Goal: Task Accomplishment & Management: Use online tool/utility

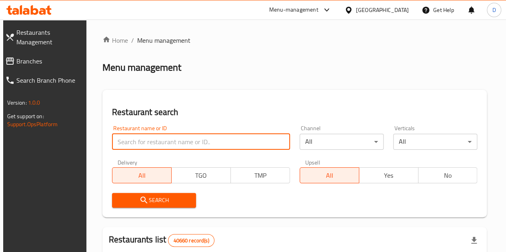
click at [155, 139] on input "search" at bounding box center [201, 142] width 178 height 16
type input "Italiano"
click button "Search" at bounding box center [154, 200] width 84 height 15
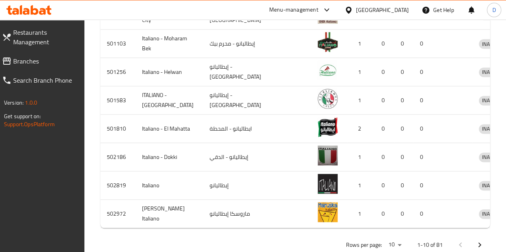
scroll to position [395, 0]
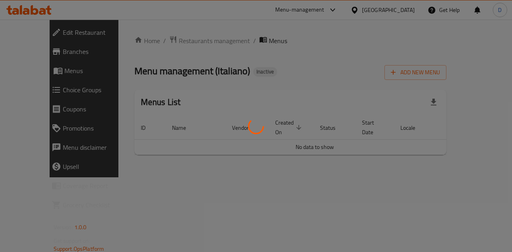
click at [316, 44] on div at bounding box center [256, 126] width 512 height 252
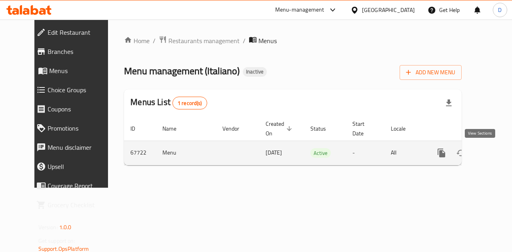
click at [494, 156] on icon "enhanced table" at bounding box center [499, 153] width 10 height 10
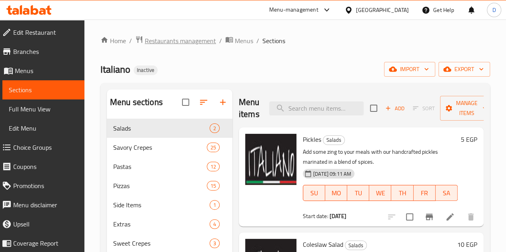
click at [190, 39] on span "Restaurants management" at bounding box center [180, 41] width 71 height 10
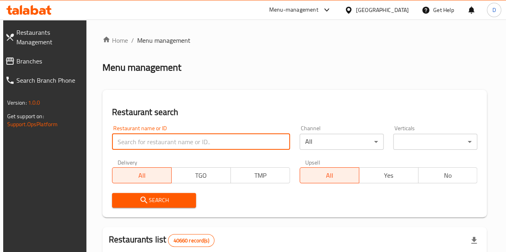
click at [132, 141] on input "search" at bounding box center [201, 142] width 178 height 16
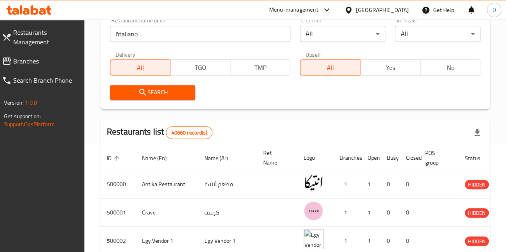
scroll to position [115, 0]
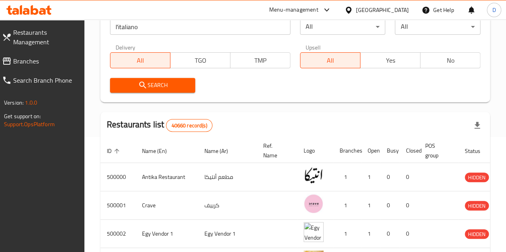
click at [152, 91] on button "Search" at bounding box center [153, 85] width 86 height 15
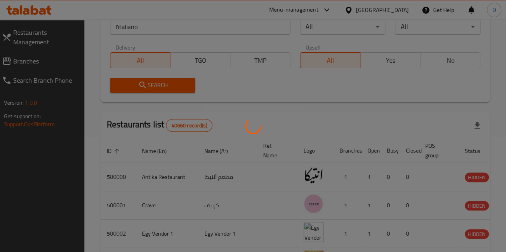
scroll to position [83, 0]
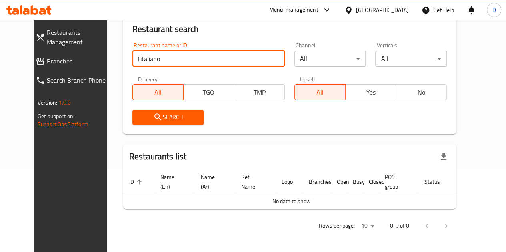
drag, startPoint x: 117, startPoint y: 58, endPoint x: 112, endPoint y: 57, distance: 5.3
click at [132, 57] on input "l'italiano" at bounding box center [208, 59] width 152 height 16
click at [185, 112] on span "Search" at bounding box center [168, 117] width 59 height 10
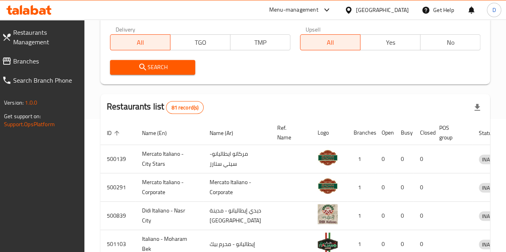
scroll to position [0, 0]
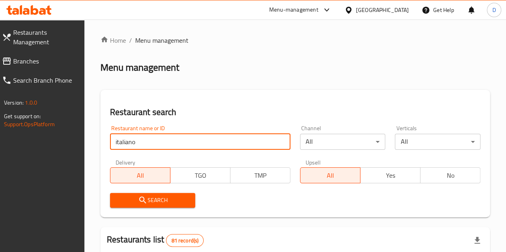
click at [150, 144] on input "italiano" at bounding box center [200, 142] width 180 height 16
paste input "608518"
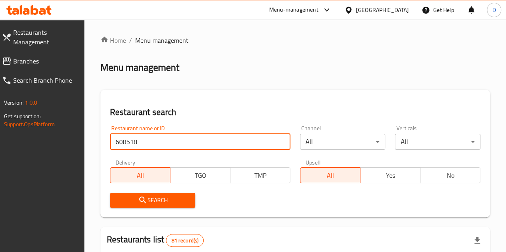
type input "608518"
click at [165, 206] on button "Search" at bounding box center [153, 200] width 86 height 15
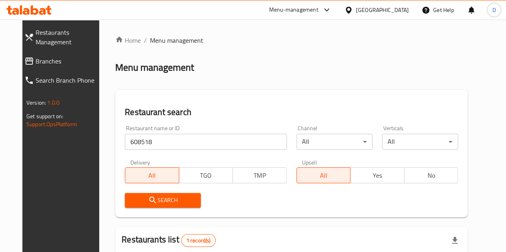
scroll to position [98, 0]
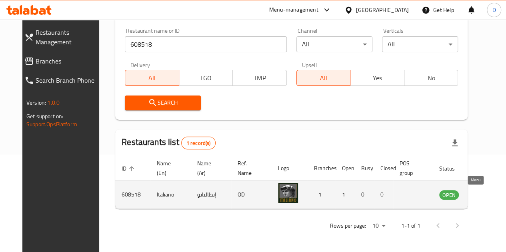
click at [481, 194] on icon "enhanced table" at bounding box center [485, 195] width 9 height 7
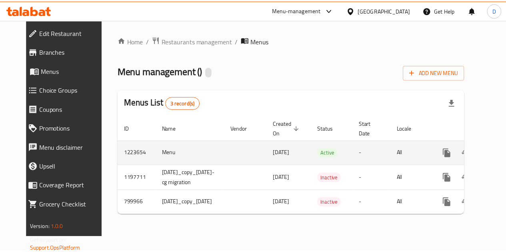
scroll to position [0, 38]
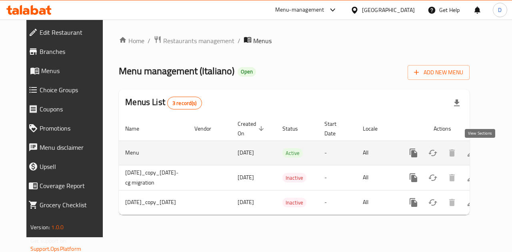
click at [476, 151] on icon "enhanced table" at bounding box center [471, 153] width 10 height 10
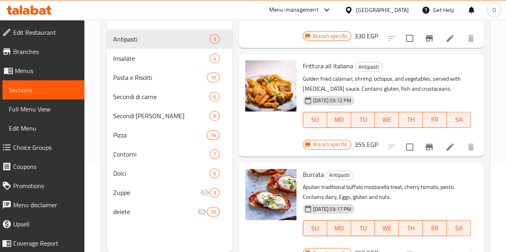
scroll to position [112, 0]
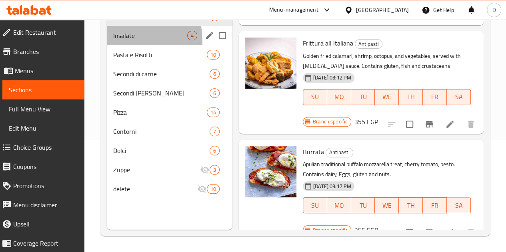
click at [114, 45] on div "Insalate 4" at bounding box center [169, 35] width 125 height 19
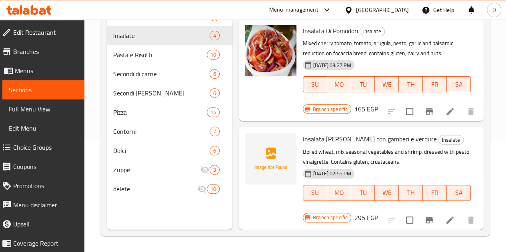
scroll to position [221, 0]
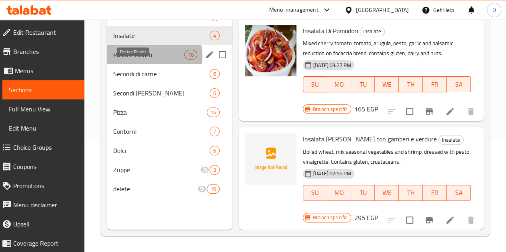
click at [147, 60] on span "Pasta e Risotti" at bounding box center [148, 55] width 71 height 10
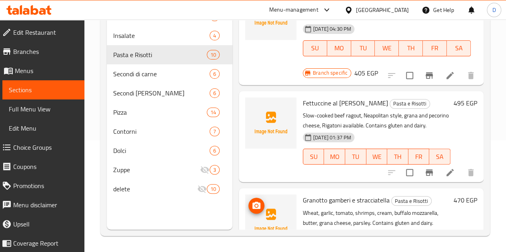
scroll to position [783, 0]
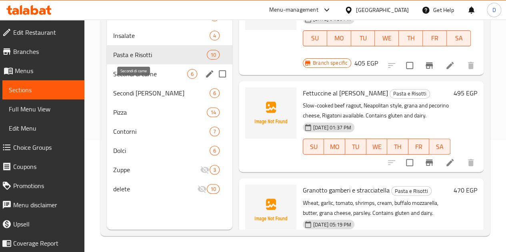
click at [131, 79] on span "Secondi di carne" at bounding box center [150, 74] width 74 height 10
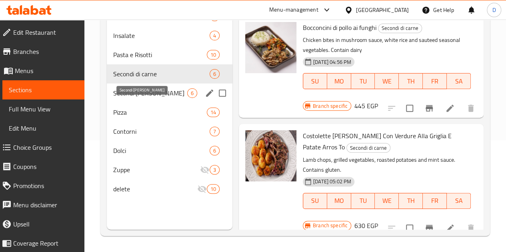
click at [131, 98] on span "Secondi [PERSON_NAME]" at bounding box center [150, 93] width 74 height 10
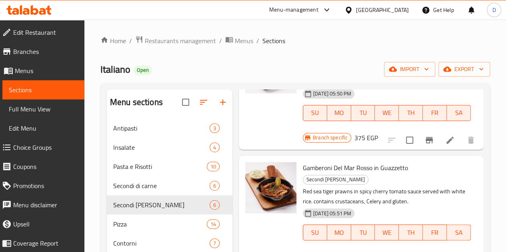
scroll to position [112, 0]
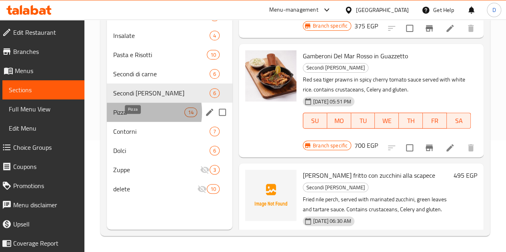
click at [135, 117] on span "Pizza" at bounding box center [148, 113] width 71 height 10
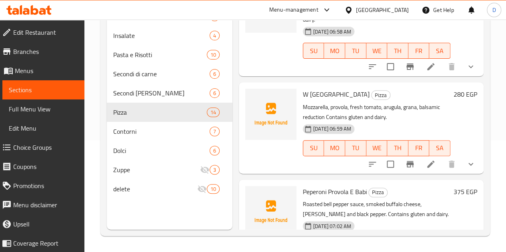
scroll to position [1162, 0]
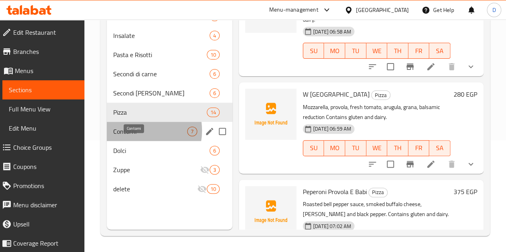
click at [135, 136] on span "Contorni" at bounding box center [150, 132] width 74 height 10
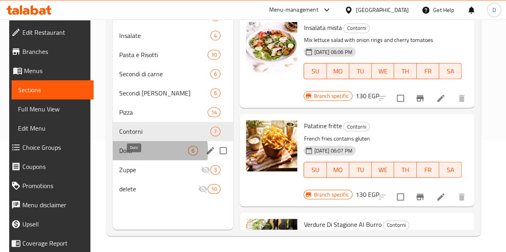
click at [136, 155] on span "Dolci" at bounding box center [153, 151] width 69 height 10
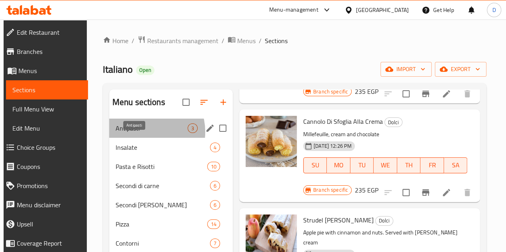
click at [141, 133] on span "Antipasti" at bounding box center [151, 128] width 72 height 10
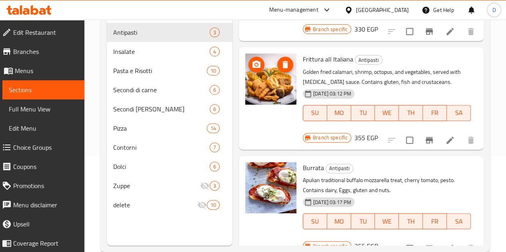
scroll to position [112, 0]
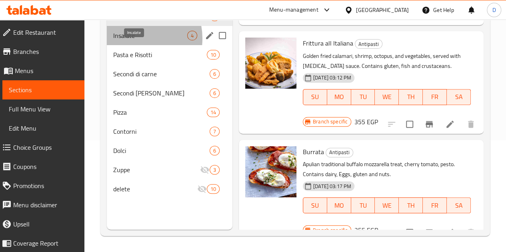
click at [133, 40] on span "Insalate" at bounding box center [150, 36] width 74 height 10
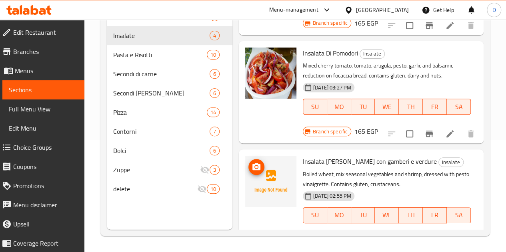
scroll to position [221, 0]
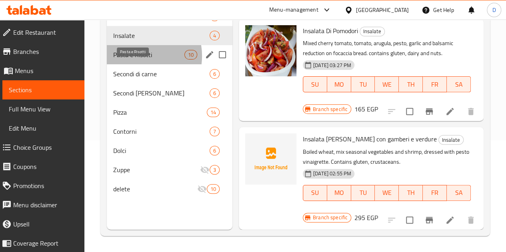
click at [134, 60] on span "Pasta e Risotti" at bounding box center [148, 55] width 71 height 10
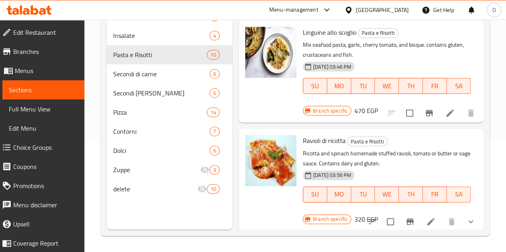
scroll to position [202, 0]
click at [126, 79] on span "Secondi di carne" at bounding box center [150, 74] width 74 height 10
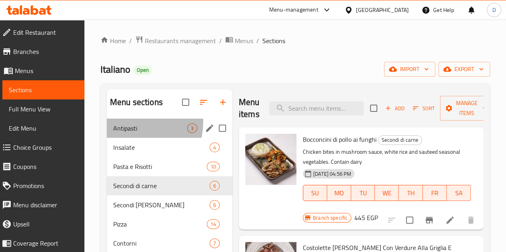
click at [131, 134] on div "Antipasti 3" at bounding box center [169, 128] width 125 height 19
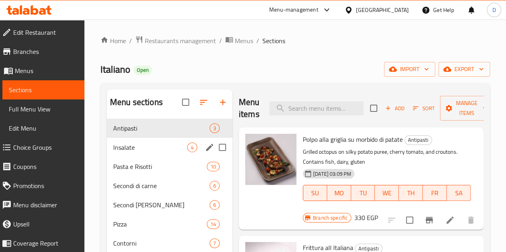
click at [119, 157] on div "Insalate 4" at bounding box center [169, 147] width 125 height 19
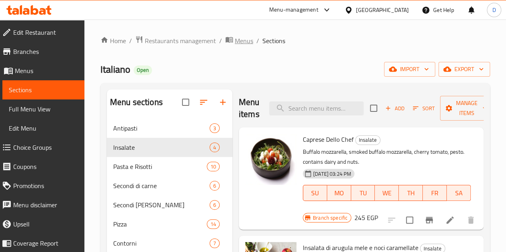
click at [238, 39] on span "Menus" at bounding box center [244, 41] width 18 height 10
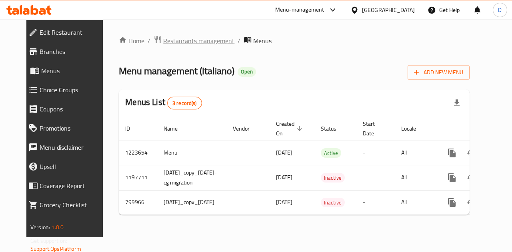
click at [188, 43] on span "Restaurants management" at bounding box center [198, 41] width 71 height 10
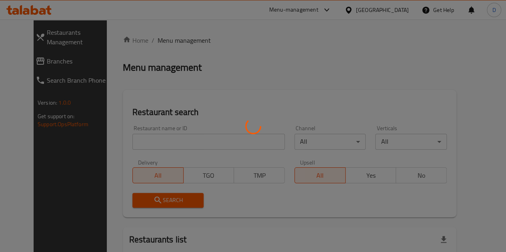
drag, startPoint x: 162, startPoint y: 132, endPoint x: 161, endPoint y: 140, distance: 7.6
click at [161, 140] on div at bounding box center [253, 126] width 506 height 252
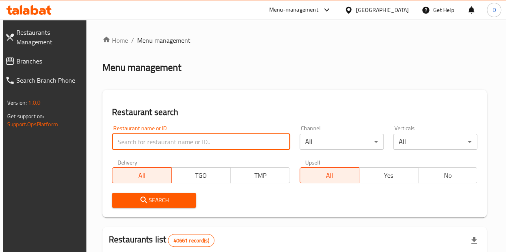
click at [161, 140] on input "search" at bounding box center [201, 142] width 178 height 16
type input "cortigiano"
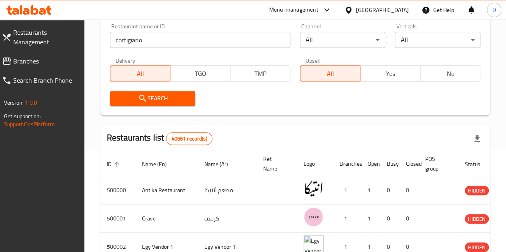
scroll to position [102, 0]
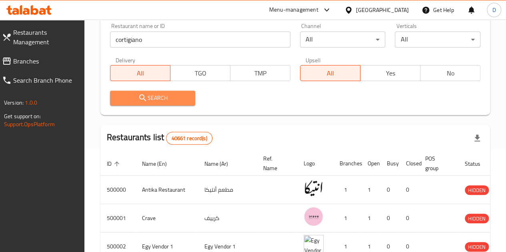
click at [169, 102] on span "Search" at bounding box center [152, 98] width 73 height 10
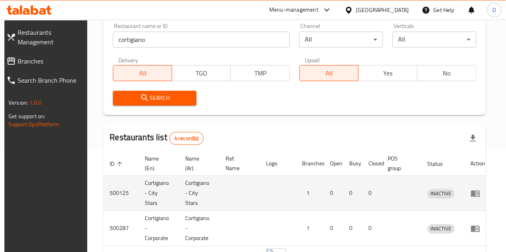
scroll to position [195, 0]
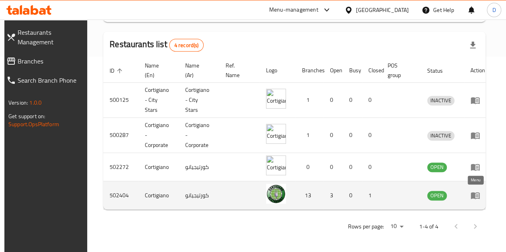
click at [470, 196] on icon "enhanced table" at bounding box center [474, 196] width 9 height 7
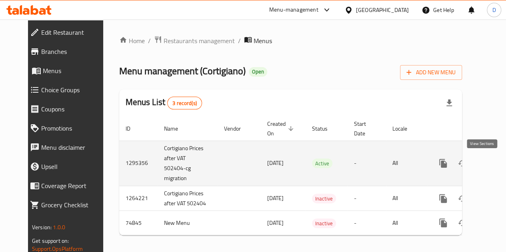
click at [497, 160] on icon "enhanced table" at bounding box center [500, 163] width 7 height 7
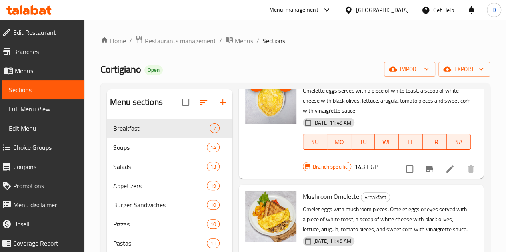
scroll to position [63, 0]
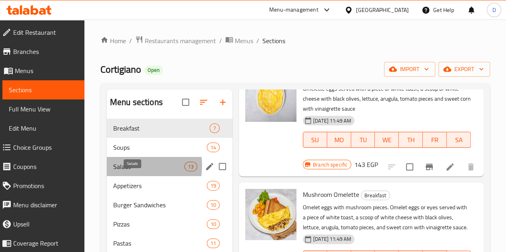
click at [115, 171] on span "Salads" at bounding box center [148, 167] width 71 height 10
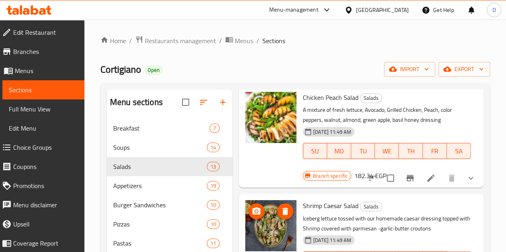
scroll to position [806, 0]
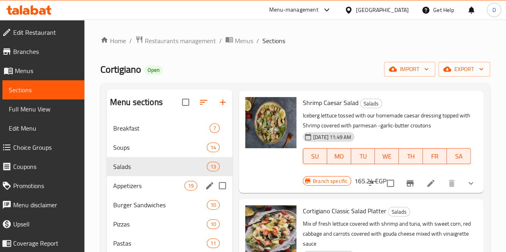
click at [132, 195] on div "Appetizers 19" at bounding box center [169, 185] width 125 height 19
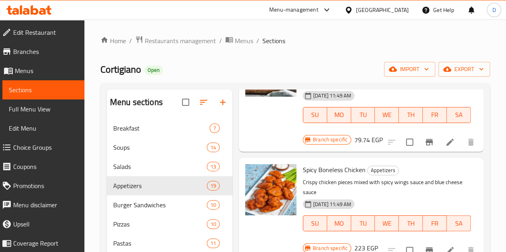
click at [318, 9] on div "Menu-management" at bounding box center [293, 10] width 49 height 10
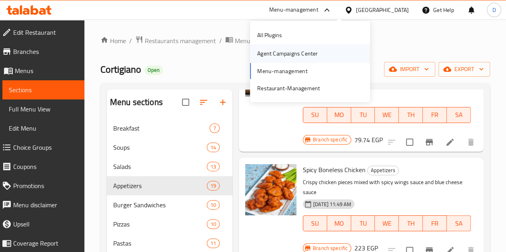
click at [298, 55] on div "Agent Campaigns Center" at bounding box center [287, 53] width 60 height 9
